Goal: Task Accomplishment & Management: Use online tool/utility

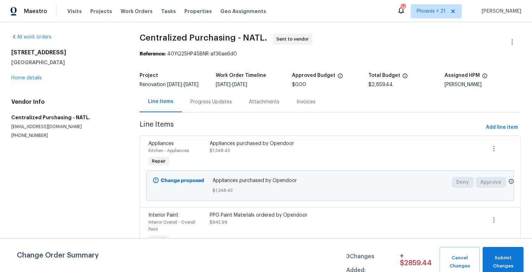
drag, startPoint x: 432, startPoint y: 21, endPoint x: 432, endPoint y: 14, distance: 6.7
click at [432, 20] on div "Maestro Visits Projects Work Orders Tasks Properties Geo Assignments 347 [GEOGR…" at bounding box center [266, 11] width 532 height 22
click at [432, 14] on span "Phoenix + 21" at bounding box center [430, 11] width 29 height 7
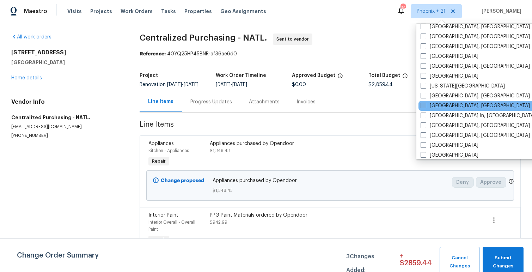
scroll to position [352, 0]
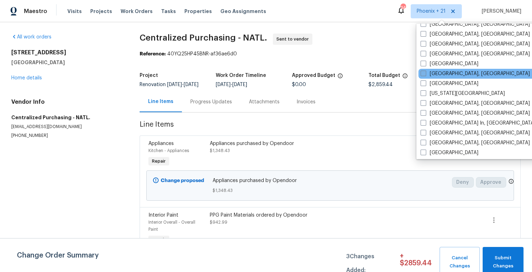
click at [440, 74] on label "[GEOGRAPHIC_DATA], [GEOGRAPHIC_DATA]" at bounding box center [474, 73] width 109 height 7
click at [425, 74] on input "[GEOGRAPHIC_DATA], [GEOGRAPHIC_DATA]" at bounding box center [422, 72] width 5 height 5
checkbox input "true"
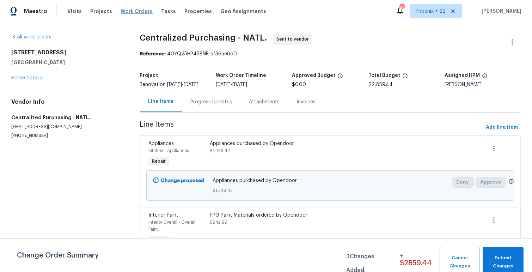
click at [127, 11] on span "Work Orders" at bounding box center [136, 11] width 32 height 7
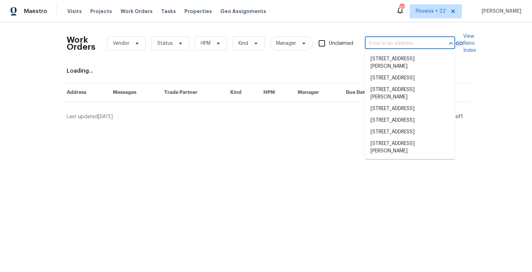
click at [383, 42] on input "text" at bounding box center [400, 43] width 70 height 11
paste input "6REW21XFRNHW1"
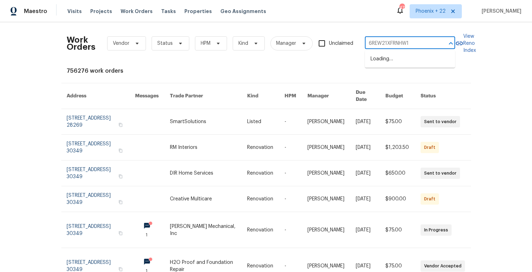
type input "6REW21XFRNHW1"
click at [373, 36] on div "Work Orders Vendor Status HPM Kind Manager Unclaimed ​" at bounding box center [261, 43] width 388 height 31
click at [415, 43] on input "text" at bounding box center [400, 43] width 70 height 11
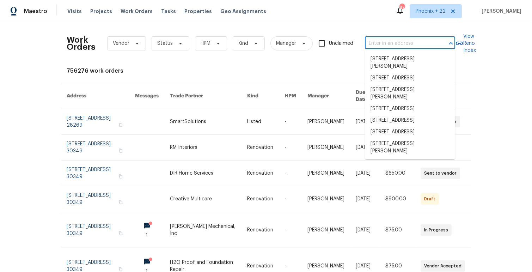
paste input "[STREET_ADDRESS]"
type input "[STREET_ADDRESS]"
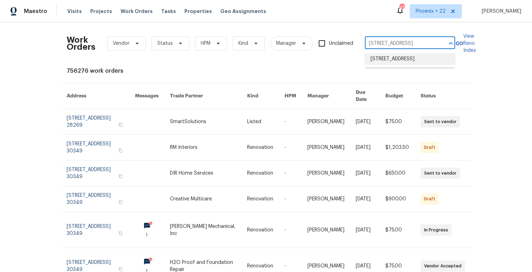
click at [411, 62] on li "[STREET_ADDRESS]" at bounding box center [410, 59] width 90 height 12
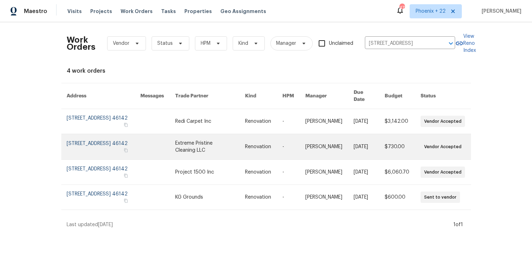
click at [201, 134] on link at bounding box center [209, 146] width 69 height 25
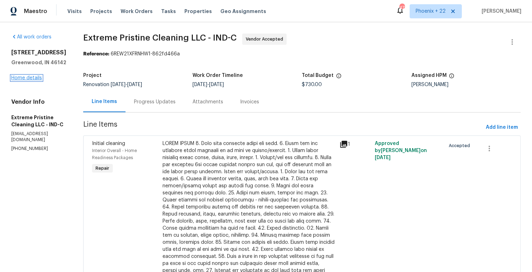
click at [26, 80] on link "Home details" at bounding box center [26, 77] width 31 height 5
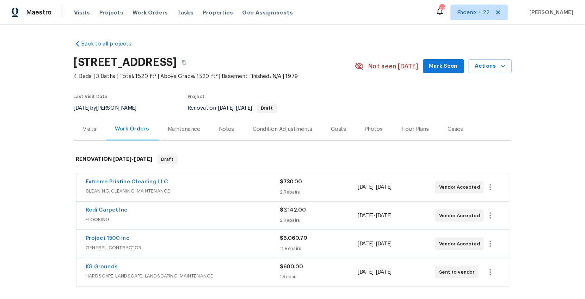
scroll to position [98, 0]
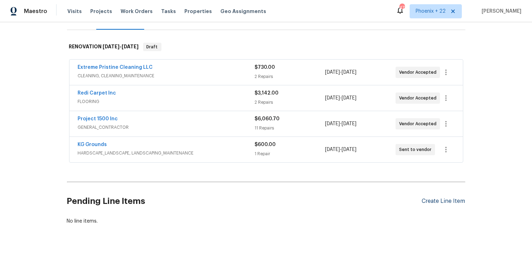
click at [437, 195] on div "Pending Line Items Create Line Item" at bounding box center [266, 201] width 398 height 33
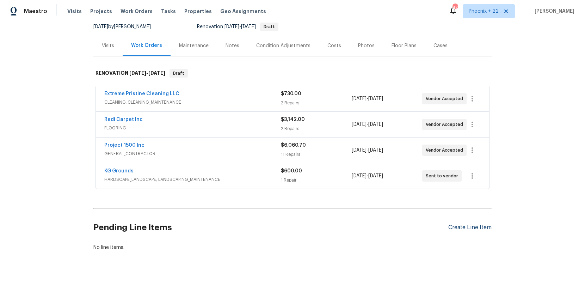
click at [479, 228] on div "Create Line Item" at bounding box center [469, 227] width 43 height 7
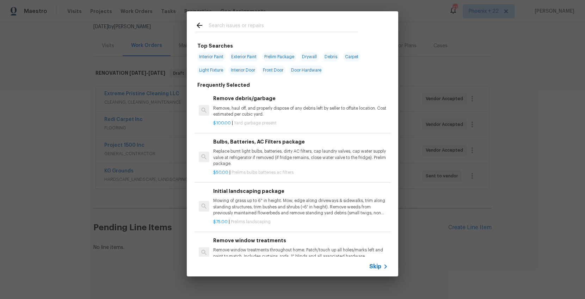
click at [257, 24] on input "text" at bounding box center [283, 26] width 149 height 11
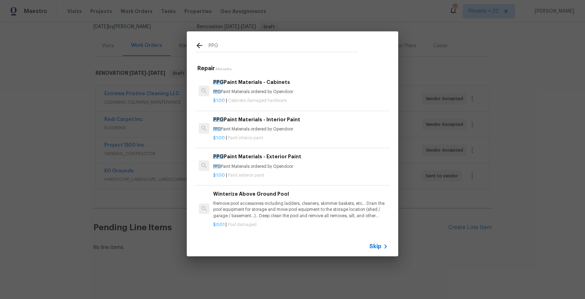
type input "PPG"
click at [322, 126] on p "PPG Paint Materials ordered by Opendoor" at bounding box center [300, 129] width 175 height 6
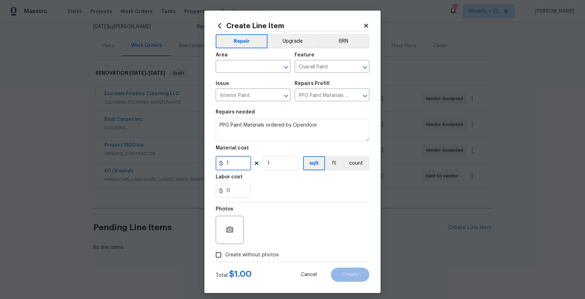
click at [236, 163] on input "1" at bounding box center [233, 163] width 35 height 14
drag, startPoint x: 235, startPoint y: 163, endPoint x: 212, endPoint y: 163, distance: 22.5
click at [212, 163] on div "Create Line Item Repair Upgrade BRN Area ​ Feature Overall Paint ​ Issue Interi…" at bounding box center [292, 152] width 176 height 282
type input "346.03"
click at [243, 60] on div "Area" at bounding box center [253, 56] width 75 height 9
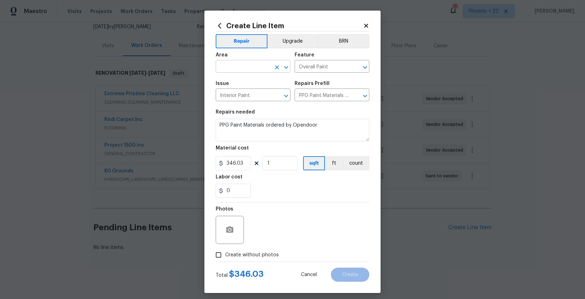
click at [249, 65] on input "text" at bounding box center [243, 67] width 55 height 11
click at [252, 88] on li "Interior Overall" at bounding box center [253, 94] width 75 height 12
type input "Interior Overall"
click at [268, 255] on span "Create without photos" at bounding box center [252, 254] width 54 height 7
click at [271, 255] on span "Create without photos" at bounding box center [252, 254] width 54 height 7
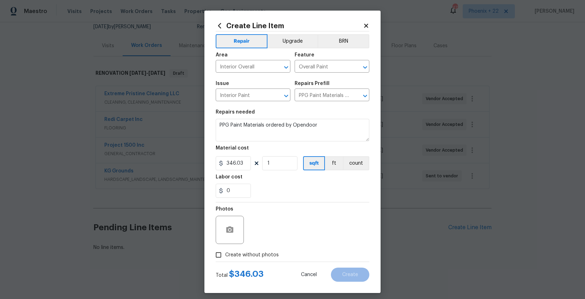
click at [225, 255] on input "Create without photos" at bounding box center [218, 254] width 13 height 13
checkbox input "true"
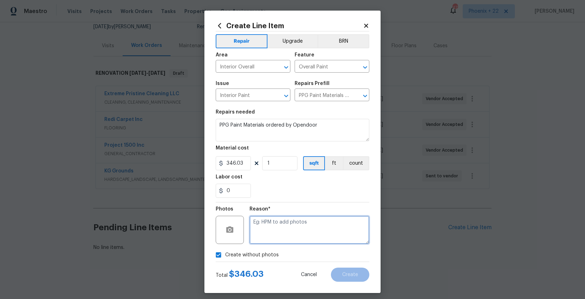
click at [275, 241] on textarea at bounding box center [309, 230] width 120 height 28
type textarea "NA"
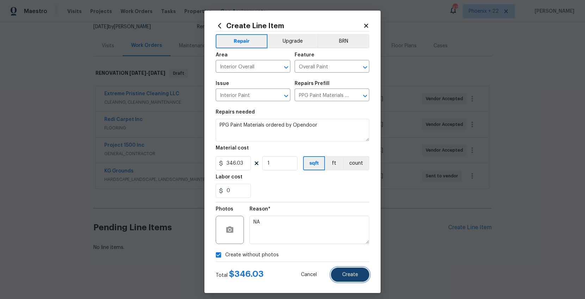
click at [335, 271] on button "Create" at bounding box center [350, 274] width 38 height 14
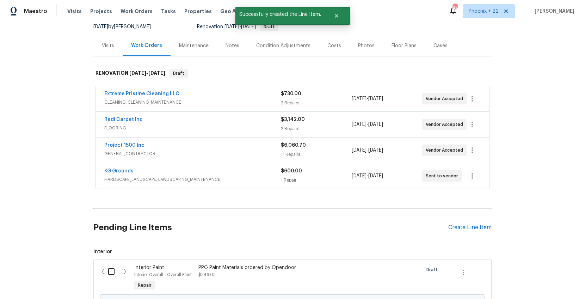
click at [119, 268] on input "checkbox" at bounding box center [114, 271] width 20 height 15
checkbox input "true"
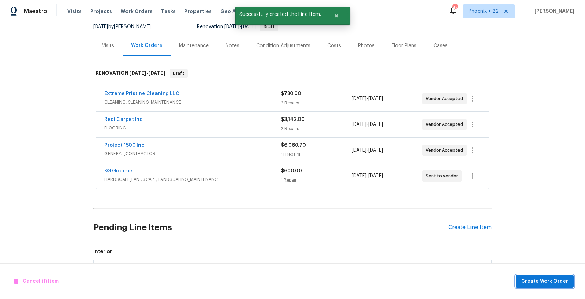
click at [531, 271] on span "Create Work Order" at bounding box center [544, 281] width 47 height 9
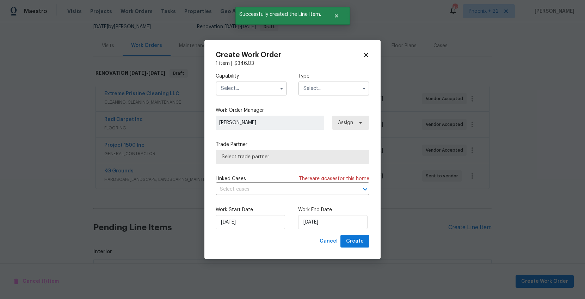
drag, startPoint x: 248, startPoint y: 91, endPoint x: 247, endPoint y: 94, distance: 3.5
click at [248, 91] on input "text" at bounding box center [251, 88] width 71 height 14
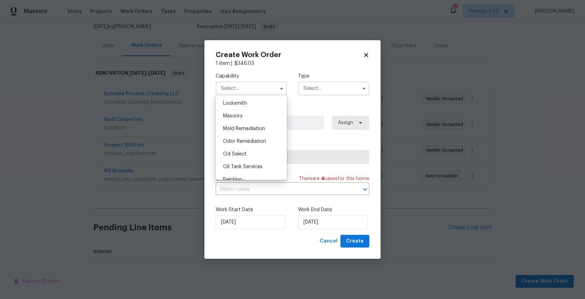
scroll to position [539, 0]
drag, startPoint x: 259, startPoint y: 155, endPoint x: 286, endPoint y: 138, distance: 31.5
click at [259, 155] on div "Painting" at bounding box center [251, 156] width 68 height 13
type input "Painting"
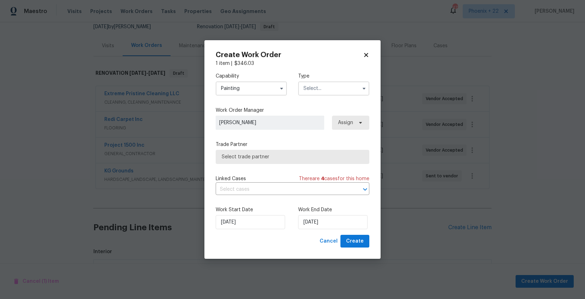
click at [324, 99] on div "Capability Painting Agent Appliance Bathtub Resurfacing BRN And Lrr Broker Cabi…" at bounding box center [293, 84] width 154 height 34
click at [325, 92] on input "text" at bounding box center [333, 88] width 71 height 14
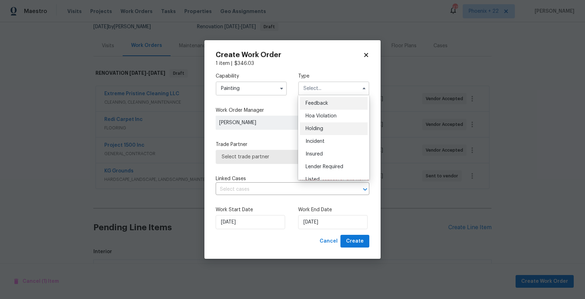
scroll to position [160, 0]
click at [338, 123] on div "Renovation" at bounding box center [334, 120] width 68 height 13
type input "Renovation"
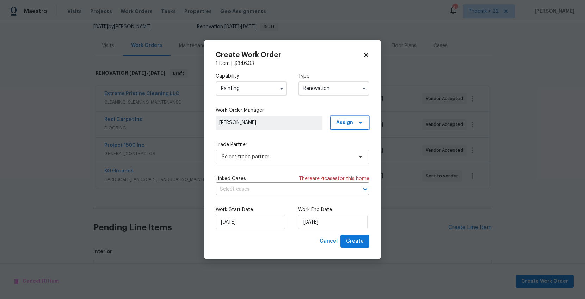
click at [345, 120] on span "Assign" at bounding box center [344, 122] width 17 height 7
click at [349, 150] on div "Assign to me" at bounding box center [350, 152] width 31 height 7
click at [302, 155] on span "Select trade partner" at bounding box center [287, 156] width 131 height 7
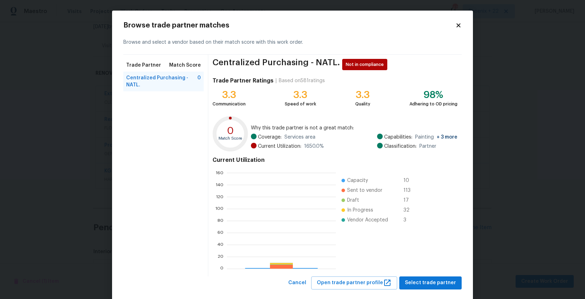
scroll to position [99, 109]
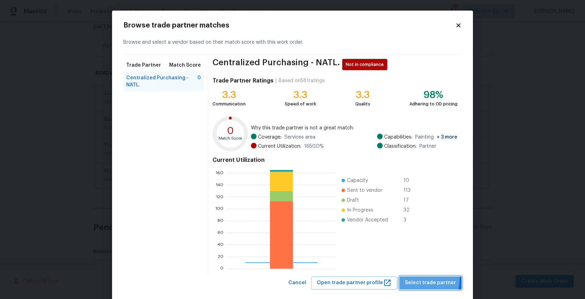
click at [421, 271] on span "Select trade partner" at bounding box center [430, 282] width 51 height 9
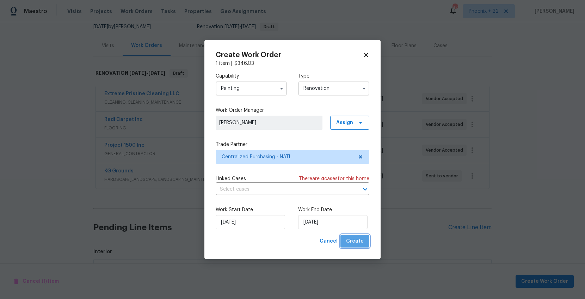
click at [358, 241] on span "Create" at bounding box center [355, 241] width 18 height 9
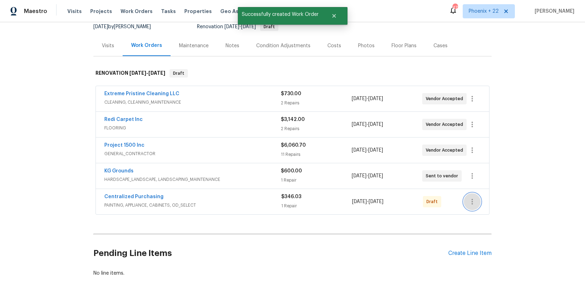
click at [476, 201] on button "button" at bounding box center [472, 201] width 17 height 17
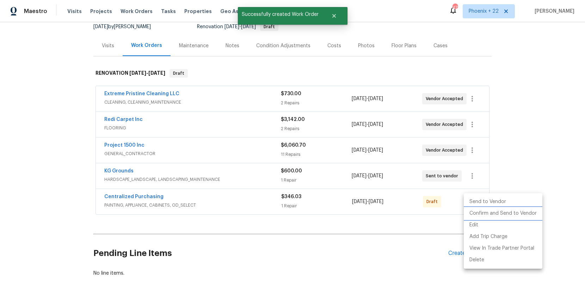
click at [480, 210] on li "Confirm and Send to Vendor" at bounding box center [503, 214] width 79 height 12
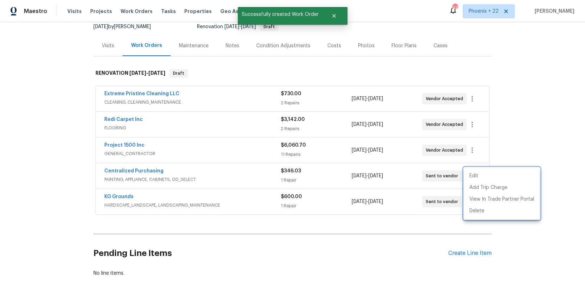
drag, startPoint x: 180, startPoint y: 167, endPoint x: 168, endPoint y: 168, distance: 12.4
click at [178, 168] on div at bounding box center [292, 149] width 585 height 299
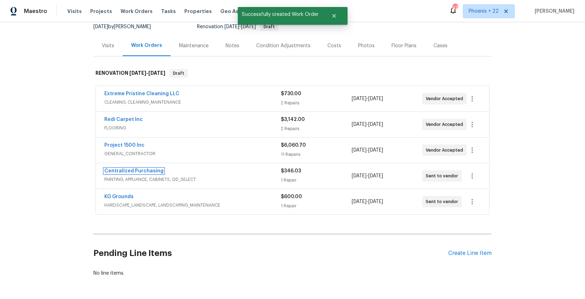
click at [131, 170] on link "Centralized Purchasing" at bounding box center [133, 170] width 59 height 5
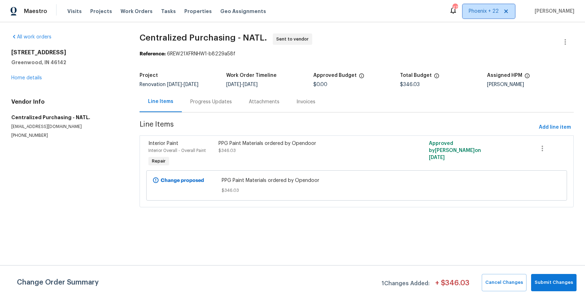
click at [487, 16] on span "Phoenix + 22" at bounding box center [489, 11] width 52 height 14
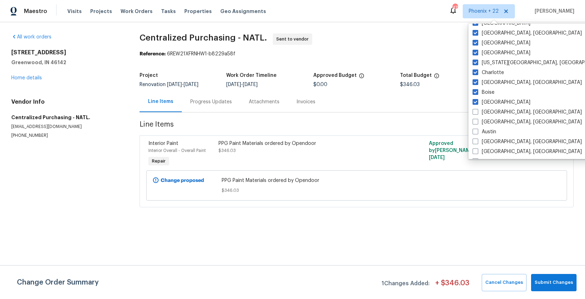
scroll to position [151, 0]
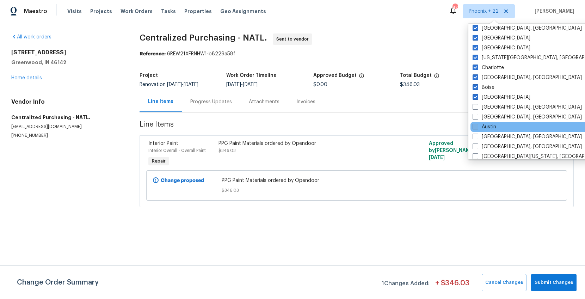
click at [488, 123] on label "Austin" at bounding box center [484, 126] width 24 height 7
click at [477, 123] on input "Austin" at bounding box center [474, 125] width 5 height 5
checkbox input "true"
click at [127, 11] on span "Work Orders" at bounding box center [136, 11] width 32 height 7
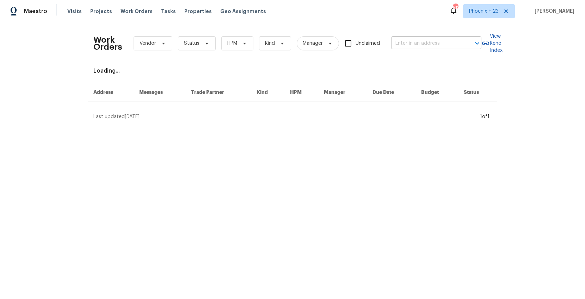
drag, startPoint x: 397, startPoint y: 34, endPoint x: 401, endPoint y: 40, distance: 7.3
click at [397, 35] on div "Work Orders Vendor Status HPM Kind Manager Unclaimed ​" at bounding box center [287, 43] width 388 height 31
click at [401, 40] on input "text" at bounding box center [426, 43] width 70 height 11
paste input "[STREET_ADDRESS]"
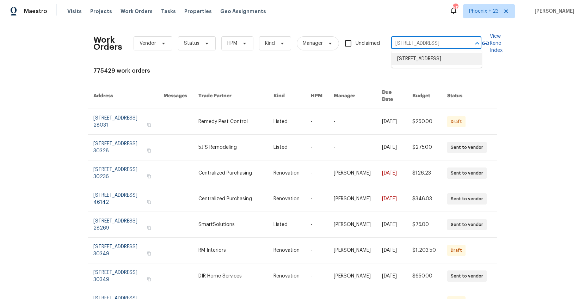
type input "[STREET_ADDRESS]"
click at [431, 44] on input "text" at bounding box center [426, 43] width 70 height 11
paste input "[STREET_ADDRESS]"
type input "[STREET_ADDRESS]"
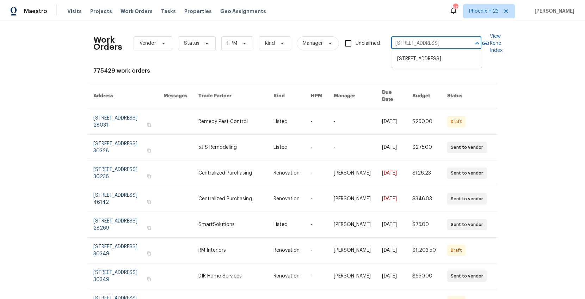
scroll to position [0, 23]
click at [428, 65] on li "[STREET_ADDRESS]" at bounding box center [436, 59] width 90 height 12
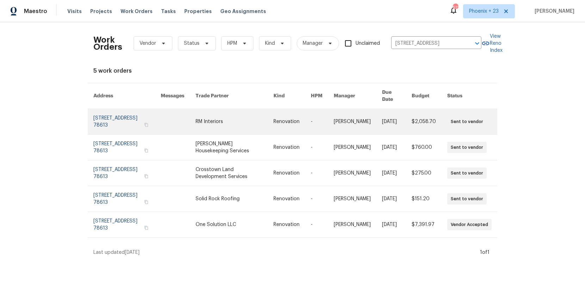
click at [218, 120] on link at bounding box center [235, 121] width 78 height 25
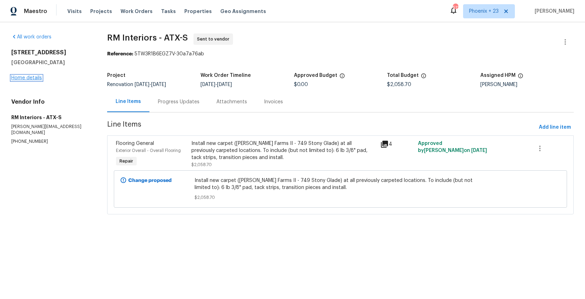
click at [27, 76] on link "Home details" at bounding box center [26, 77] width 31 height 5
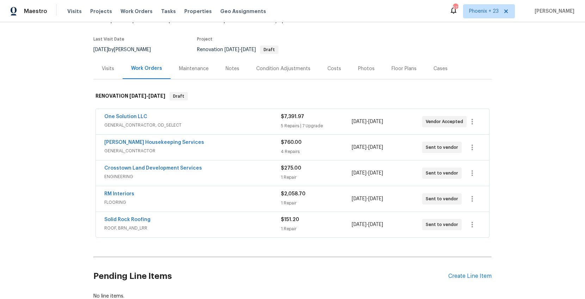
scroll to position [97, 0]
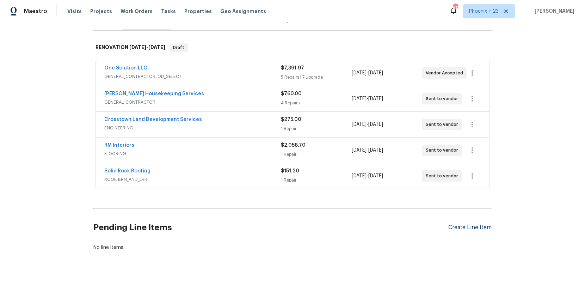
click at [460, 224] on div "Create Line Item" at bounding box center [469, 227] width 43 height 7
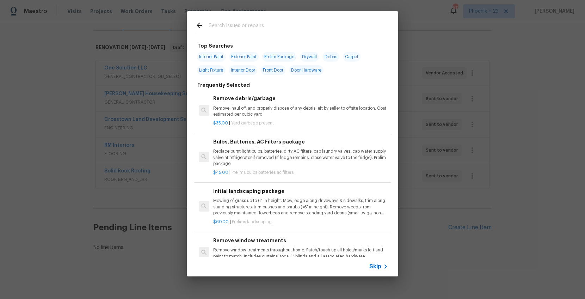
click at [251, 26] on input "text" at bounding box center [283, 26] width 149 height 11
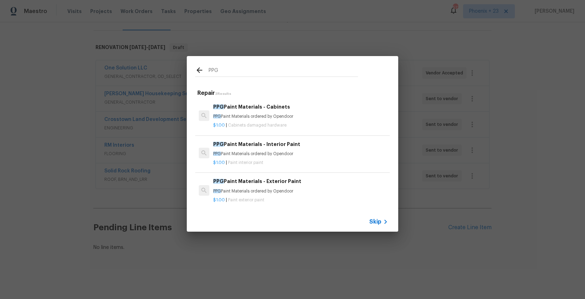
type input "PPG"
click at [300, 115] on p "PPG Paint Materials ordered by Opendoor" at bounding box center [300, 116] width 175 height 6
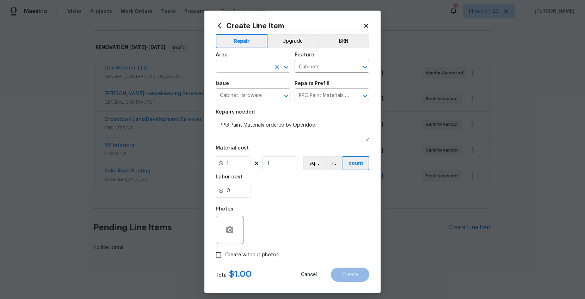
click at [245, 62] on input "text" at bounding box center [243, 67] width 55 height 11
click at [249, 94] on li "Interior Overall" at bounding box center [253, 94] width 75 height 12
type input "Interior Overall"
click at [238, 168] on input "1" at bounding box center [233, 163] width 35 height 14
drag, startPoint x: 239, startPoint y: 167, endPoint x: 223, endPoint y: 163, distance: 15.5
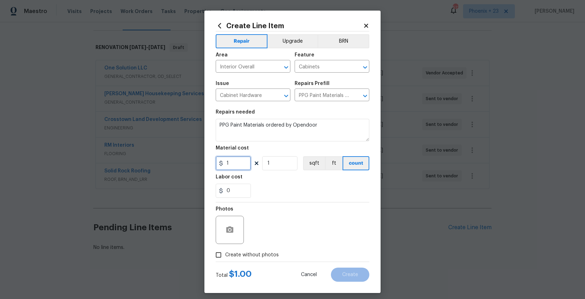
click at [223, 163] on div "1" at bounding box center [233, 163] width 35 height 14
type input "436.67"
click at [244, 249] on label "Create without photos" at bounding box center [245, 254] width 67 height 13
click at [225, 249] on input "Create without photos" at bounding box center [218, 254] width 13 height 13
checkbox input "true"
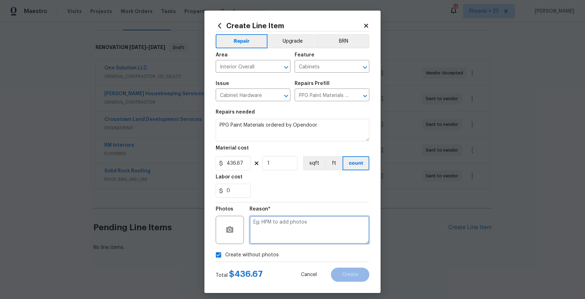
click at [270, 231] on textarea at bounding box center [309, 230] width 120 height 28
type textarea "n"
type textarea "NA"
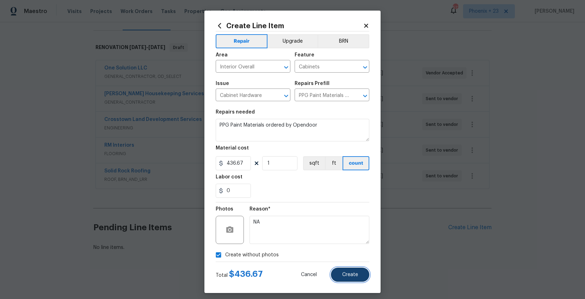
click at [345, 271] on button "Create" at bounding box center [350, 274] width 38 height 14
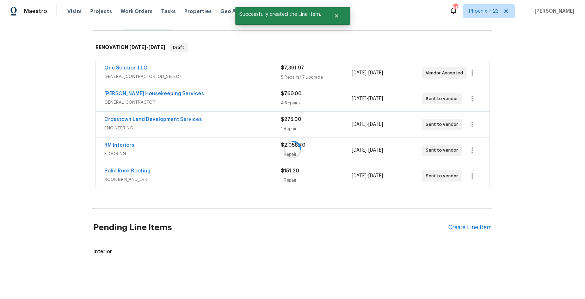
click at [463, 227] on div at bounding box center [292, 149] width 585 height 299
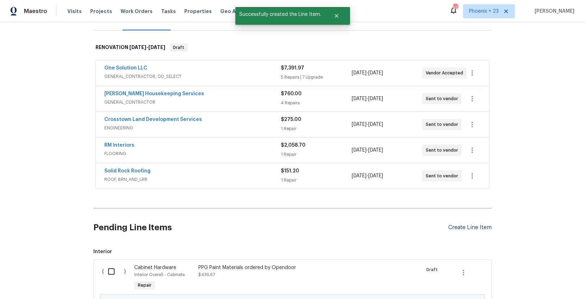
click at [463, 227] on div "Create Line Item" at bounding box center [469, 227] width 43 height 7
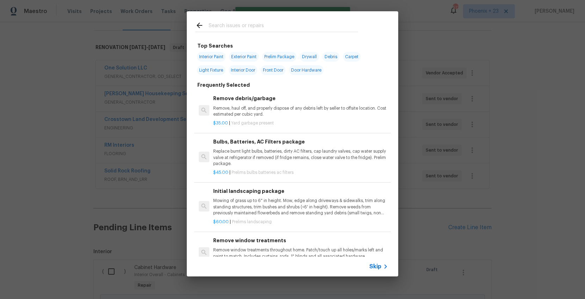
click at [272, 26] on input "text" at bounding box center [283, 26] width 149 height 11
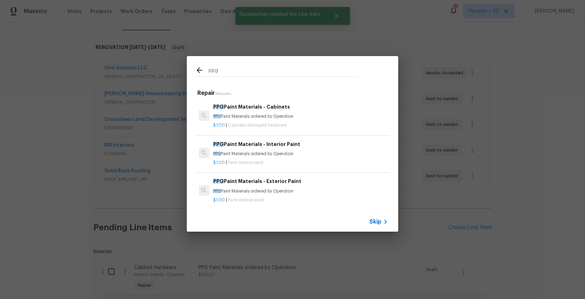
type input "ppg"
click at [326, 163] on p "$1.00 | Paint interior paint" at bounding box center [300, 163] width 175 height 6
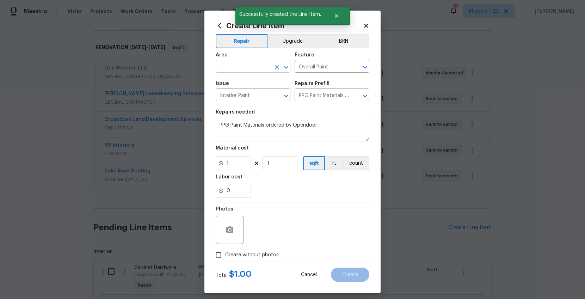
click at [251, 66] on input "text" at bounding box center [243, 67] width 55 height 11
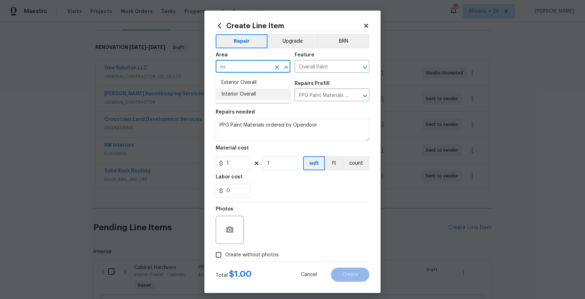
click at [255, 94] on li "Interior Overall" at bounding box center [253, 94] width 75 height 12
type input "Interior Overall"
click at [245, 167] on input "1" at bounding box center [233, 163] width 35 height 14
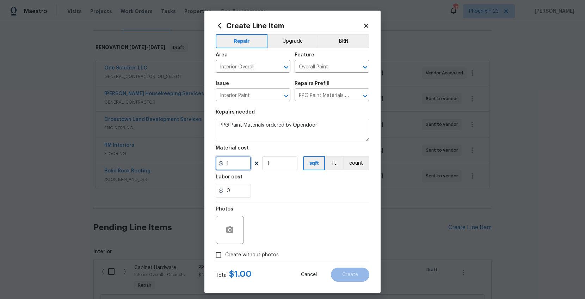
drag, startPoint x: 236, startPoint y: 166, endPoint x: 225, endPoint y: 165, distance: 11.7
click at [225, 165] on input "1" at bounding box center [233, 163] width 35 height 14
type input "569.55"
click at [242, 257] on span "Create without photos" at bounding box center [252, 254] width 54 height 7
click at [225, 257] on input "Create without photos" at bounding box center [218, 254] width 13 height 13
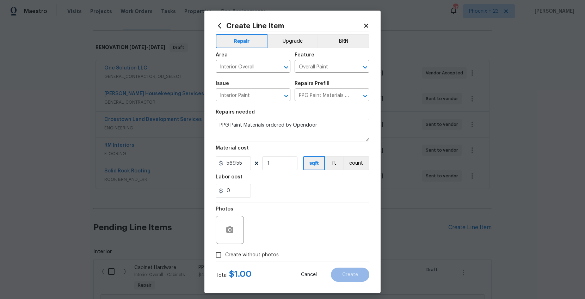
checkbox input "true"
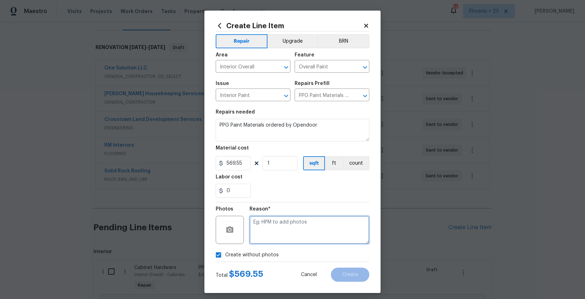
click at [266, 233] on textarea at bounding box center [309, 230] width 120 height 28
type textarea "NA"
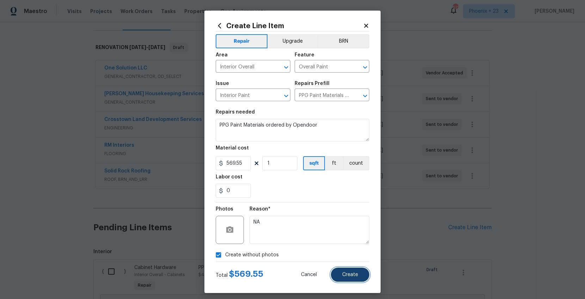
click at [342, 271] on span "Create" at bounding box center [350, 274] width 16 height 5
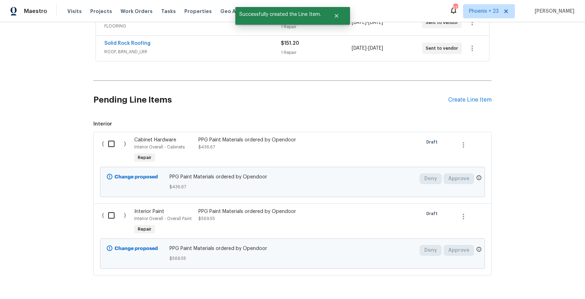
scroll to position [231, 0]
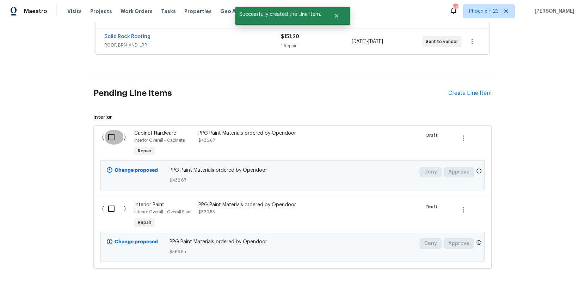
click at [114, 136] on input "checkbox" at bounding box center [114, 137] width 20 height 15
checkbox input "true"
click at [119, 218] on div "( )" at bounding box center [116, 215] width 32 height 32
click at [118, 211] on input "checkbox" at bounding box center [114, 208] width 20 height 15
checkbox input "true"
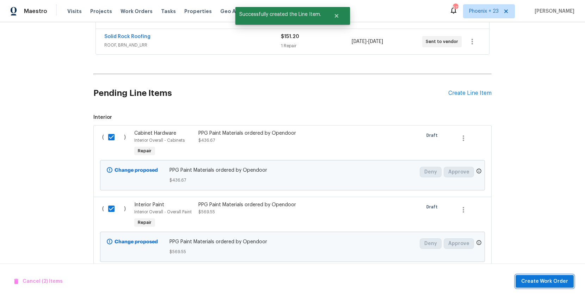
click at [522, 271] on button "Create Work Order" at bounding box center [544, 281] width 58 height 13
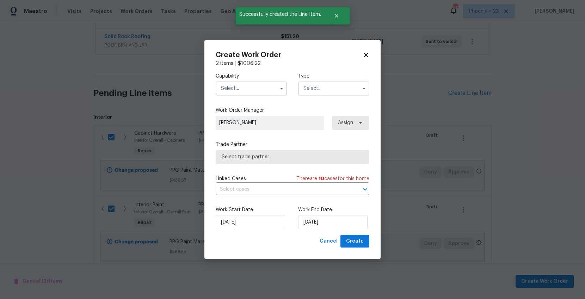
click at [260, 93] on input "text" at bounding box center [251, 88] width 71 height 14
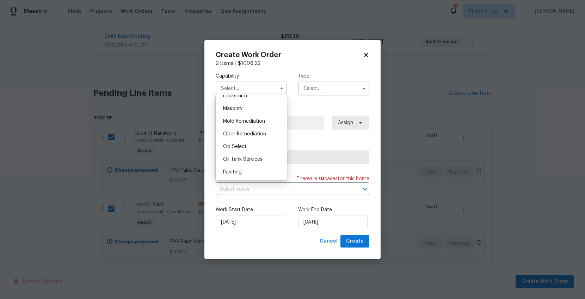
scroll to position [550, 0]
click at [250, 142] on div "Painting" at bounding box center [251, 145] width 68 height 13
type input "Painting"
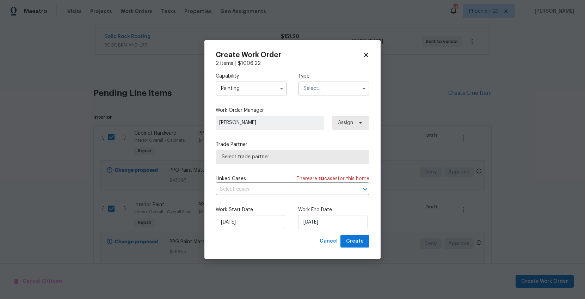
click at [323, 92] on input "text" at bounding box center [333, 88] width 71 height 14
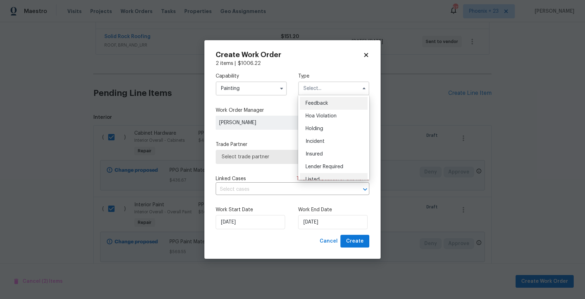
scroll to position [160, 0]
click at [327, 122] on span "Renovation" at bounding box center [318, 120] width 26 height 5
type input "Renovation"
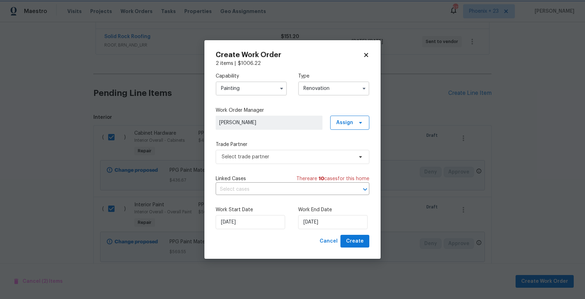
scroll to position [0, 0]
click at [345, 123] on span "Assign" at bounding box center [344, 122] width 17 height 7
click at [345, 149] on div "Assign to me" at bounding box center [350, 152] width 31 height 7
click at [304, 144] on label "Trade Partner" at bounding box center [293, 144] width 154 height 7
click at [304, 155] on span "Select trade partner" at bounding box center [287, 156] width 131 height 7
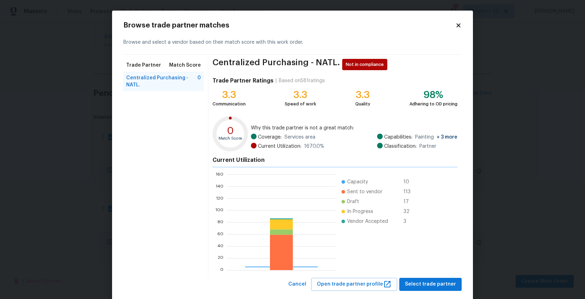
scroll to position [4, 0]
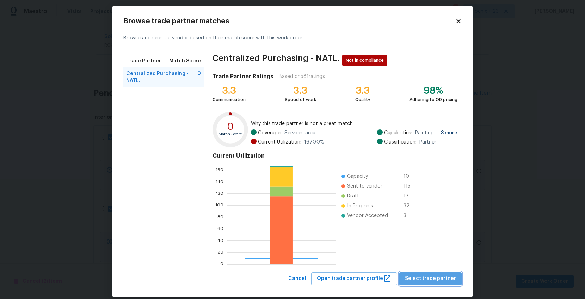
click at [437, 271] on span "Select trade partner" at bounding box center [430, 278] width 51 height 9
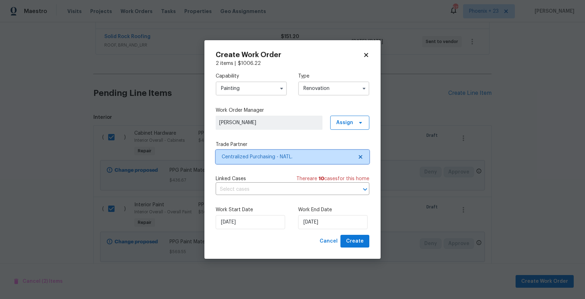
scroll to position [0, 0]
click at [361, 238] on span "Create" at bounding box center [355, 241] width 18 height 9
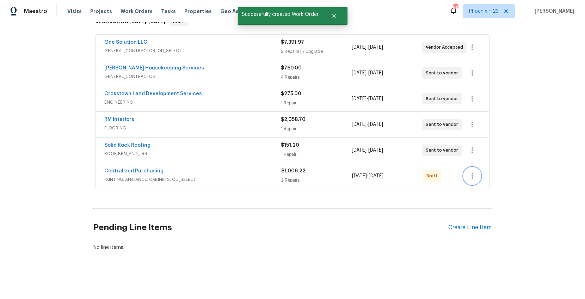
click at [477, 172] on button "button" at bounding box center [472, 175] width 17 height 17
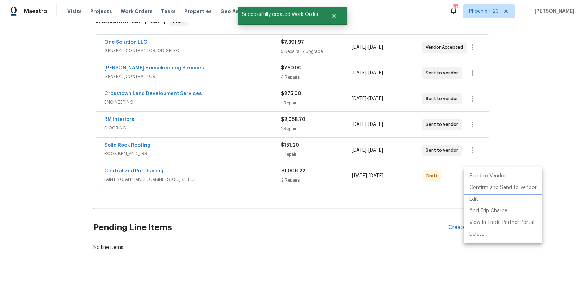
click at [476, 189] on li "Confirm and Send to Vendor" at bounding box center [503, 188] width 79 height 12
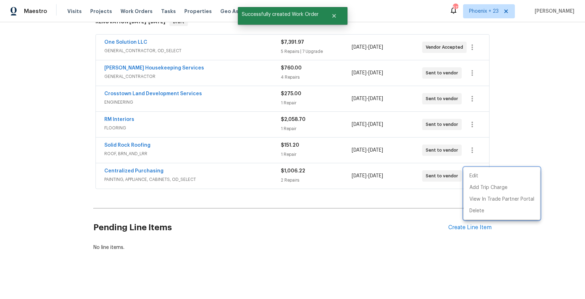
drag, startPoint x: 137, startPoint y: 176, endPoint x: 125, endPoint y: 177, distance: 12.0
click at [133, 177] on div at bounding box center [292, 149] width 585 height 299
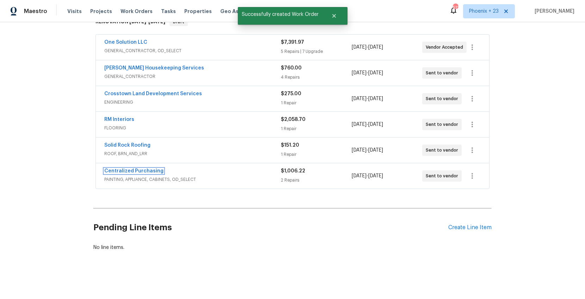
click at [128, 173] on link "Centralized Purchasing" at bounding box center [133, 170] width 59 height 5
